Goal: Information Seeking & Learning: Learn about a topic

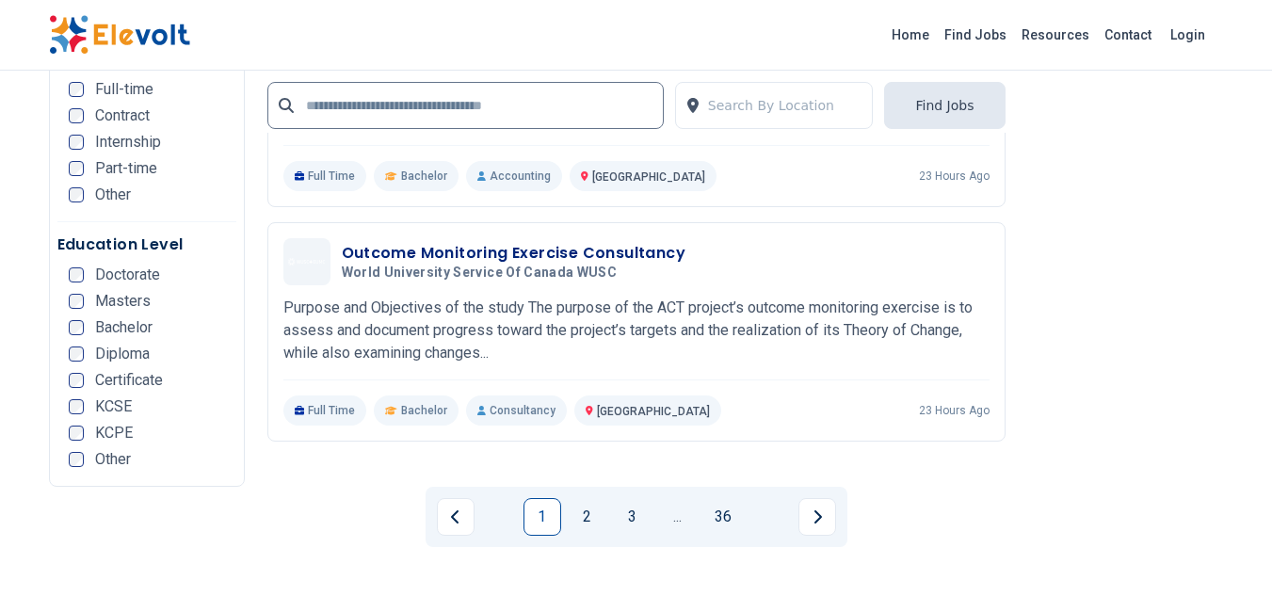
scroll to position [3889, 0]
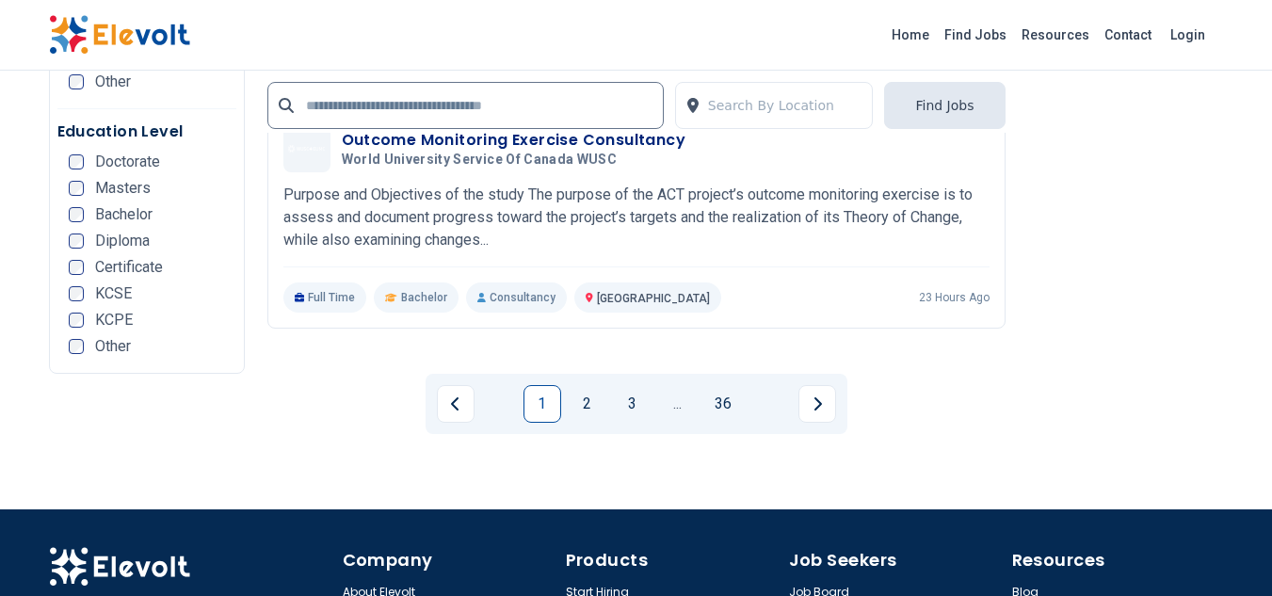
click at [541, 385] on link "1" at bounding box center [542, 404] width 38 height 38
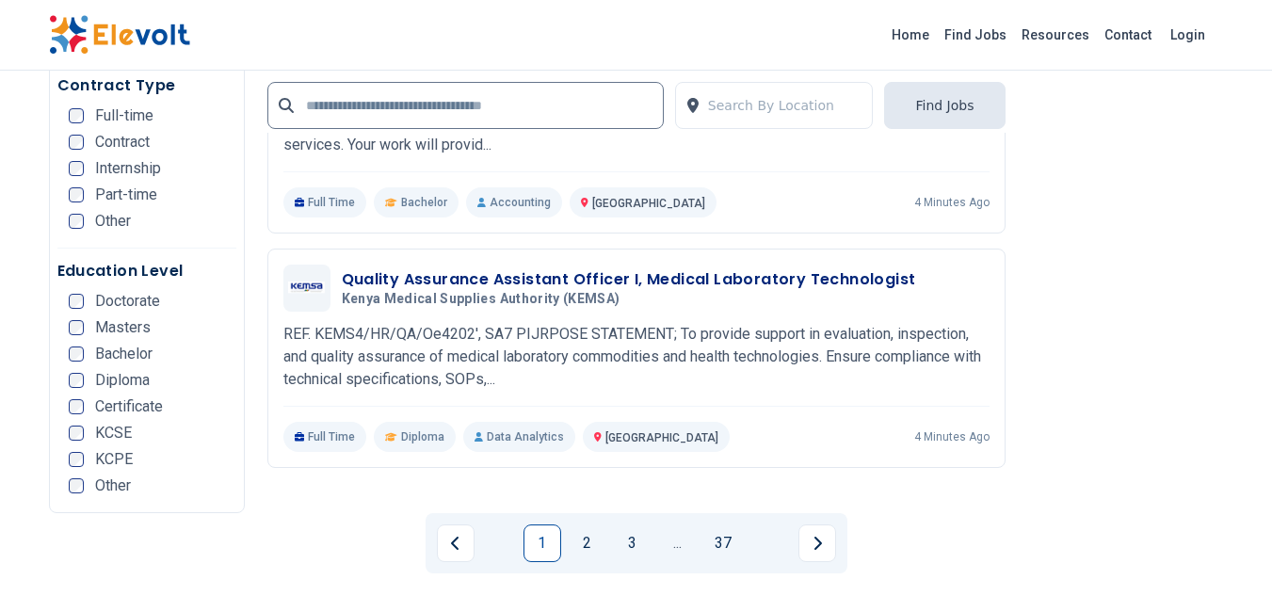
scroll to position [3763, 0]
